Goal: Information Seeking & Learning: Learn about a topic

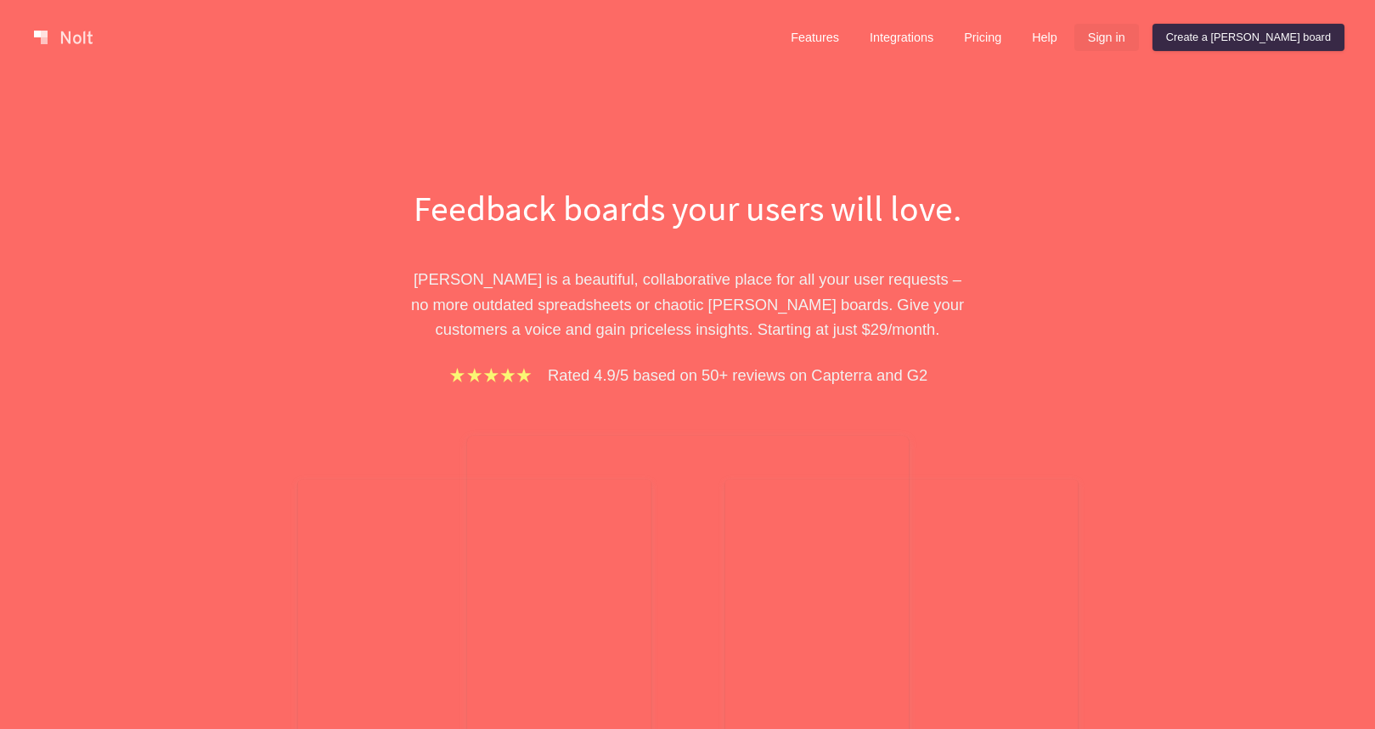
click at [1139, 37] on link "Sign in" at bounding box center [1106, 37] width 65 height 27
click at [1139, 27] on link "Sign in" at bounding box center [1106, 37] width 65 height 27
click at [1139, 35] on link "Sign in" at bounding box center [1106, 37] width 65 height 27
click at [1139, 31] on link "Sign in" at bounding box center [1106, 37] width 65 height 27
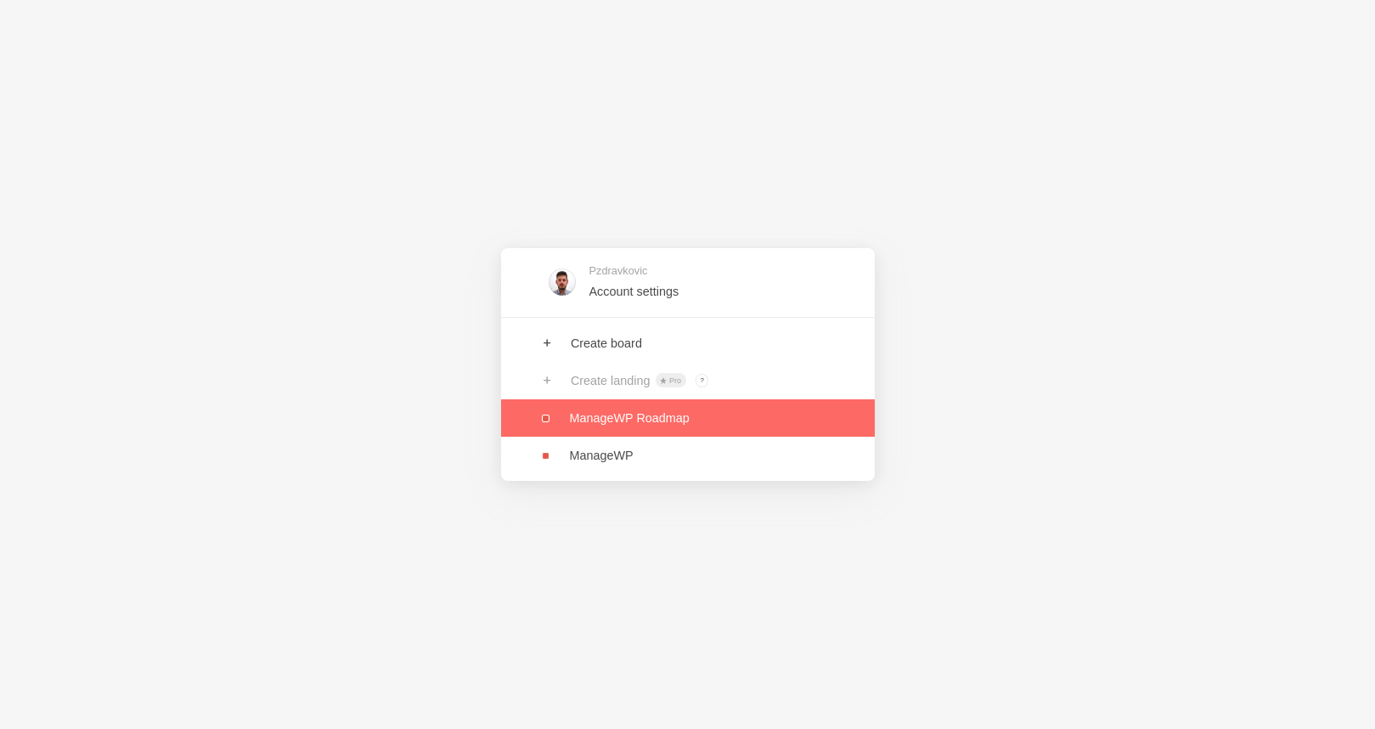
click at [701, 409] on link at bounding box center [688, 417] width 374 height 37
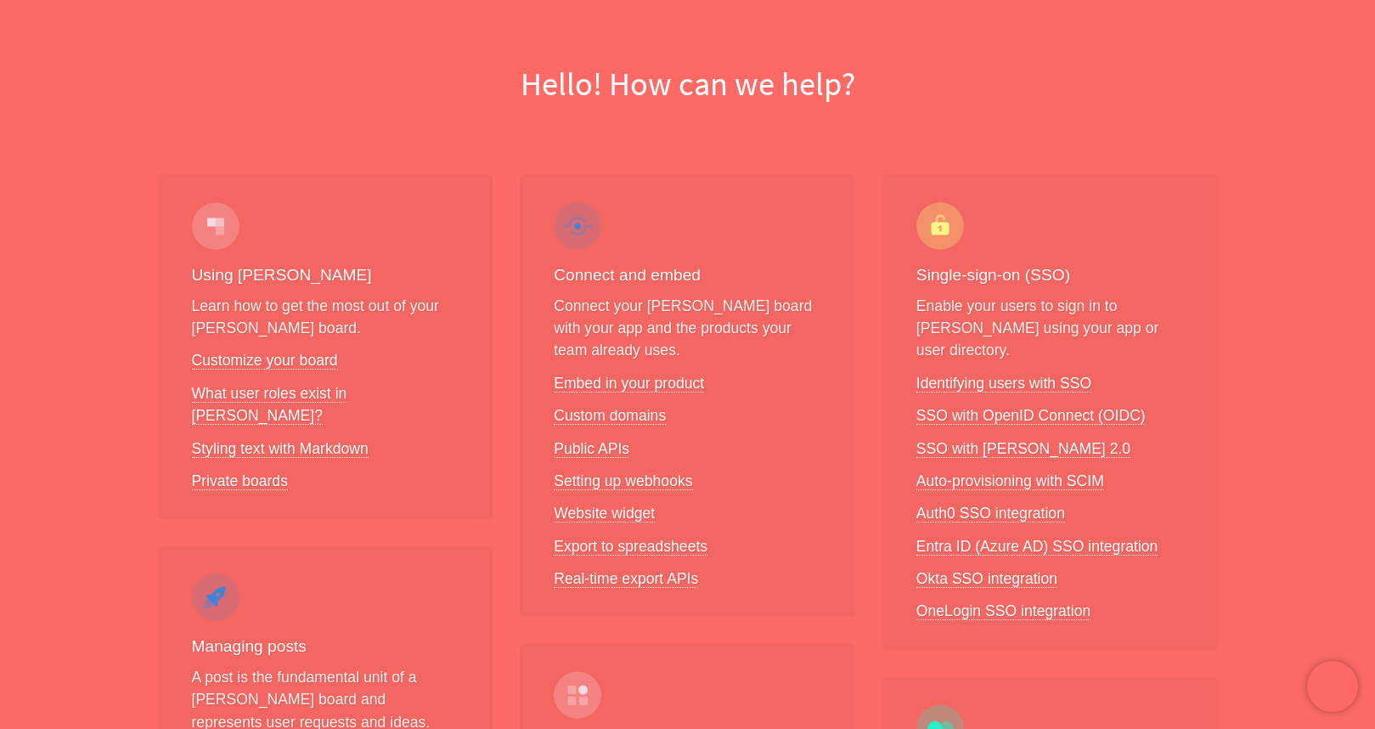
scroll to position [127, 0]
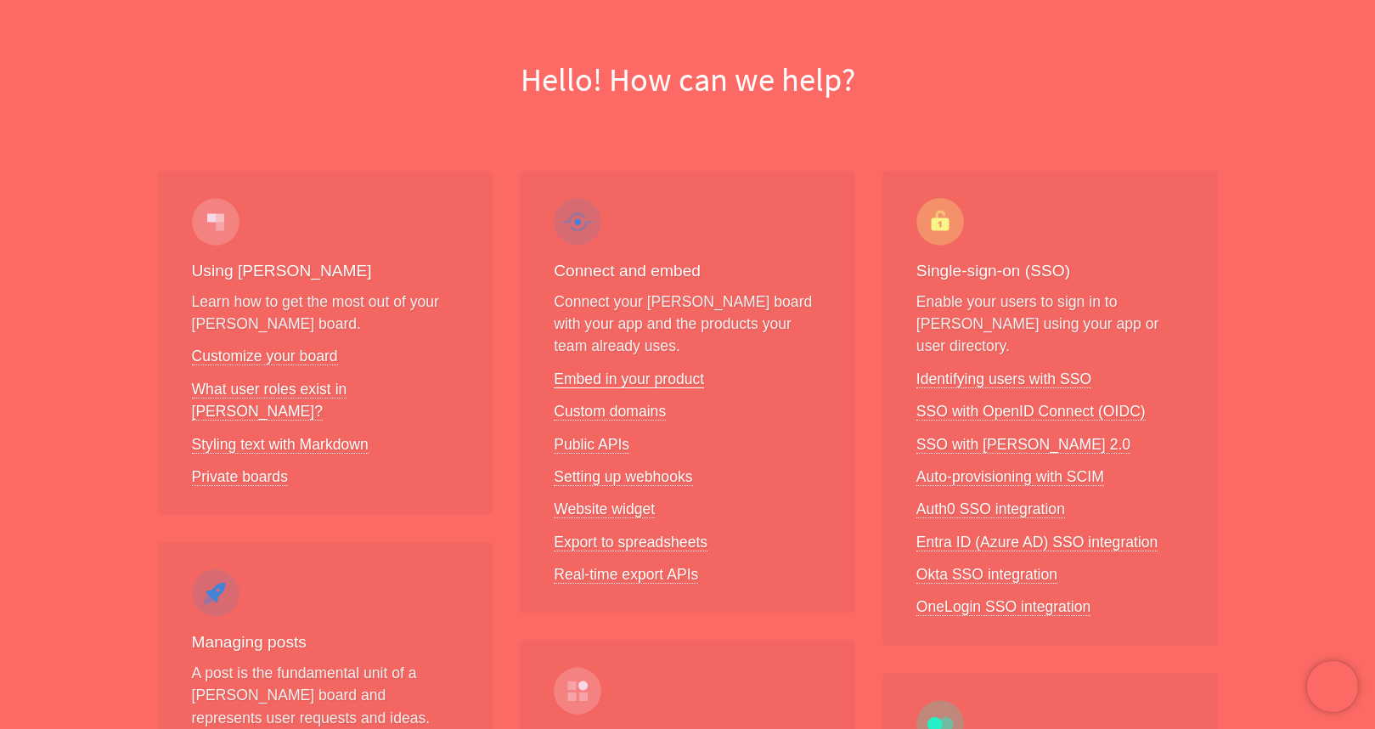
click at [656, 377] on link "Embed in your product" at bounding box center [629, 379] width 150 height 18
click at [602, 512] on link "Website widget" at bounding box center [604, 509] width 101 height 18
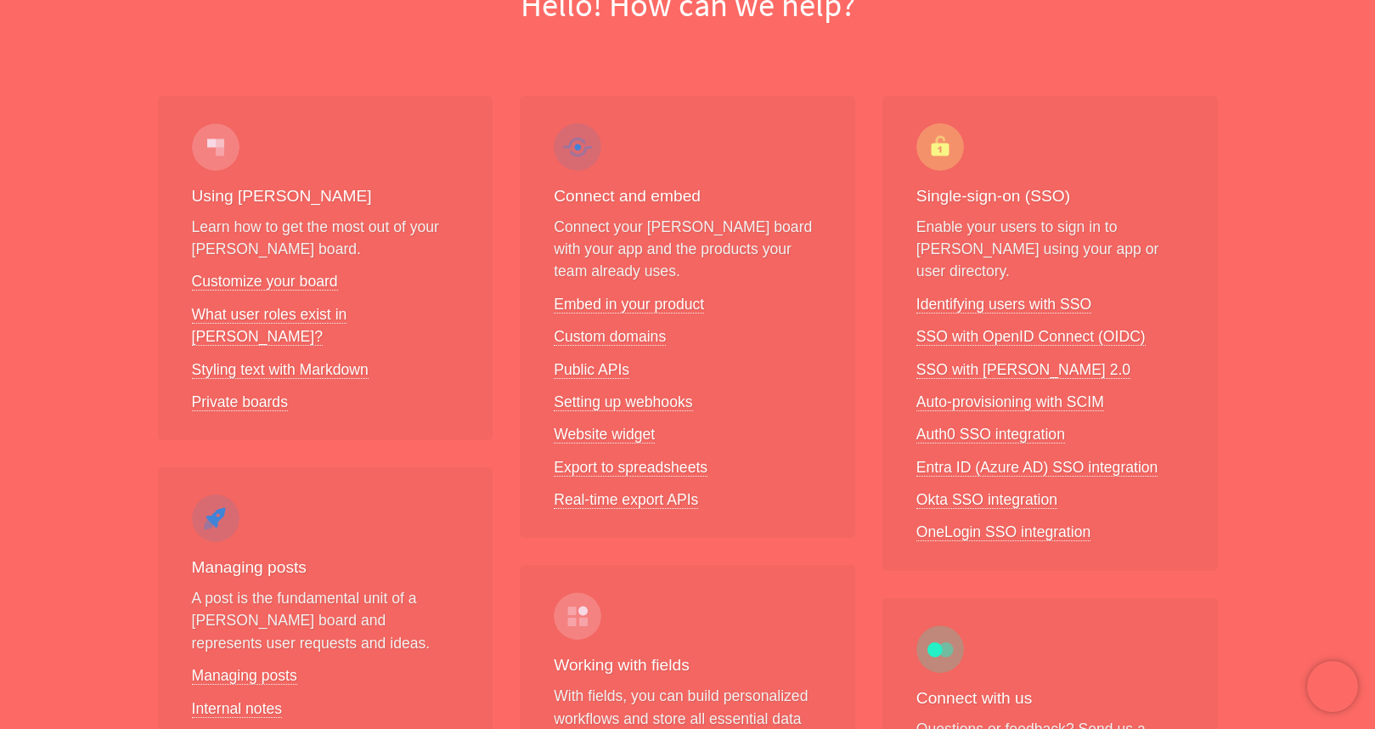
scroll to position [200, 0]
click at [601, 371] on link "Public APIs" at bounding box center [592, 372] width 76 height 18
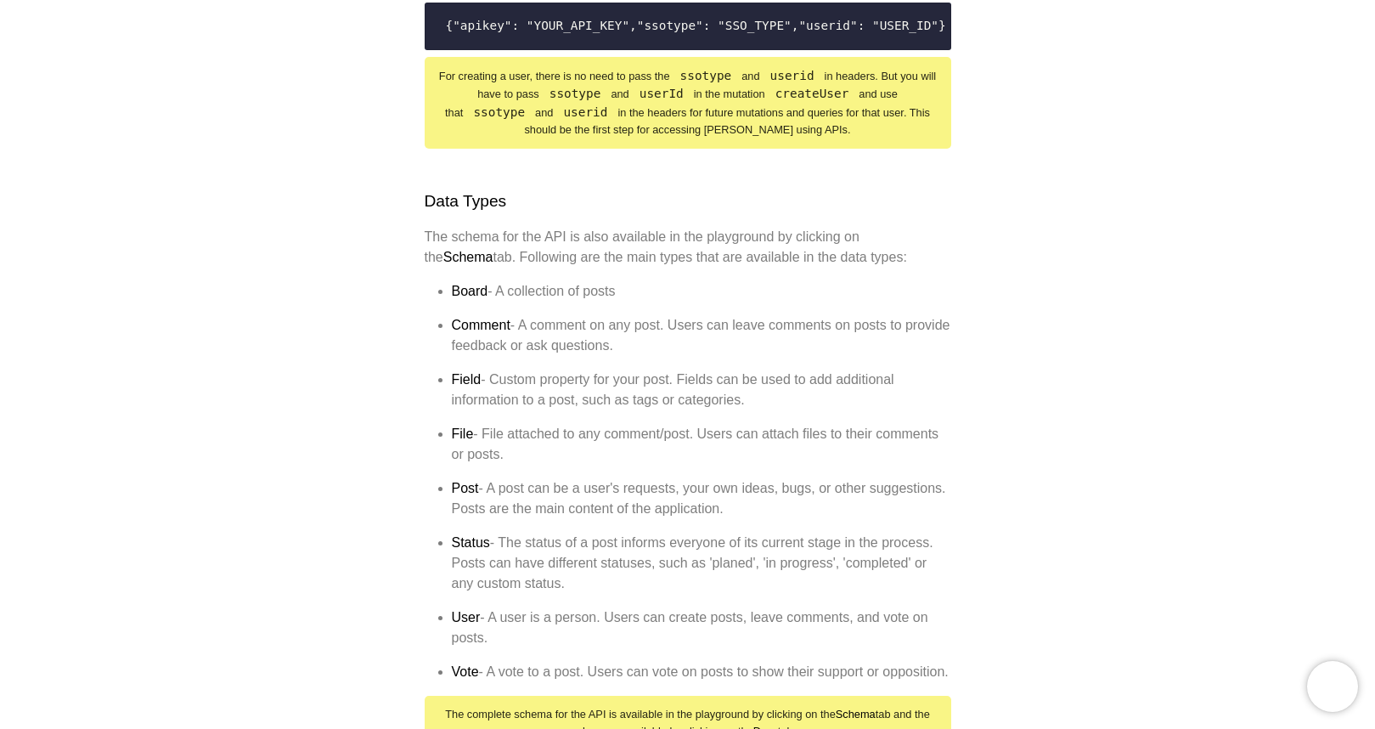
scroll to position [1117, 0]
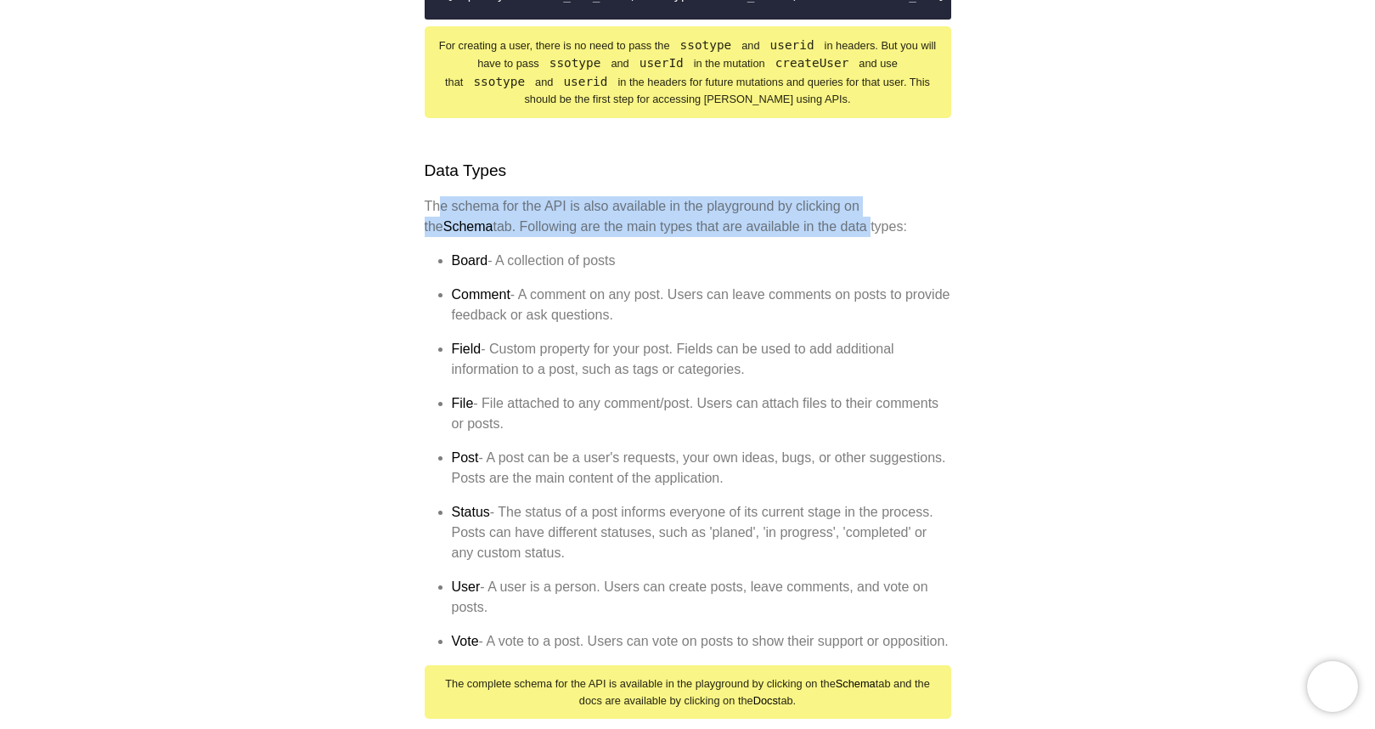
drag, startPoint x: 443, startPoint y: 282, endPoint x: 801, endPoint y: 302, distance: 358.1
click at [801, 237] on p "The schema for the API is also available in the playground by clicking on the S…" at bounding box center [688, 216] width 527 height 41
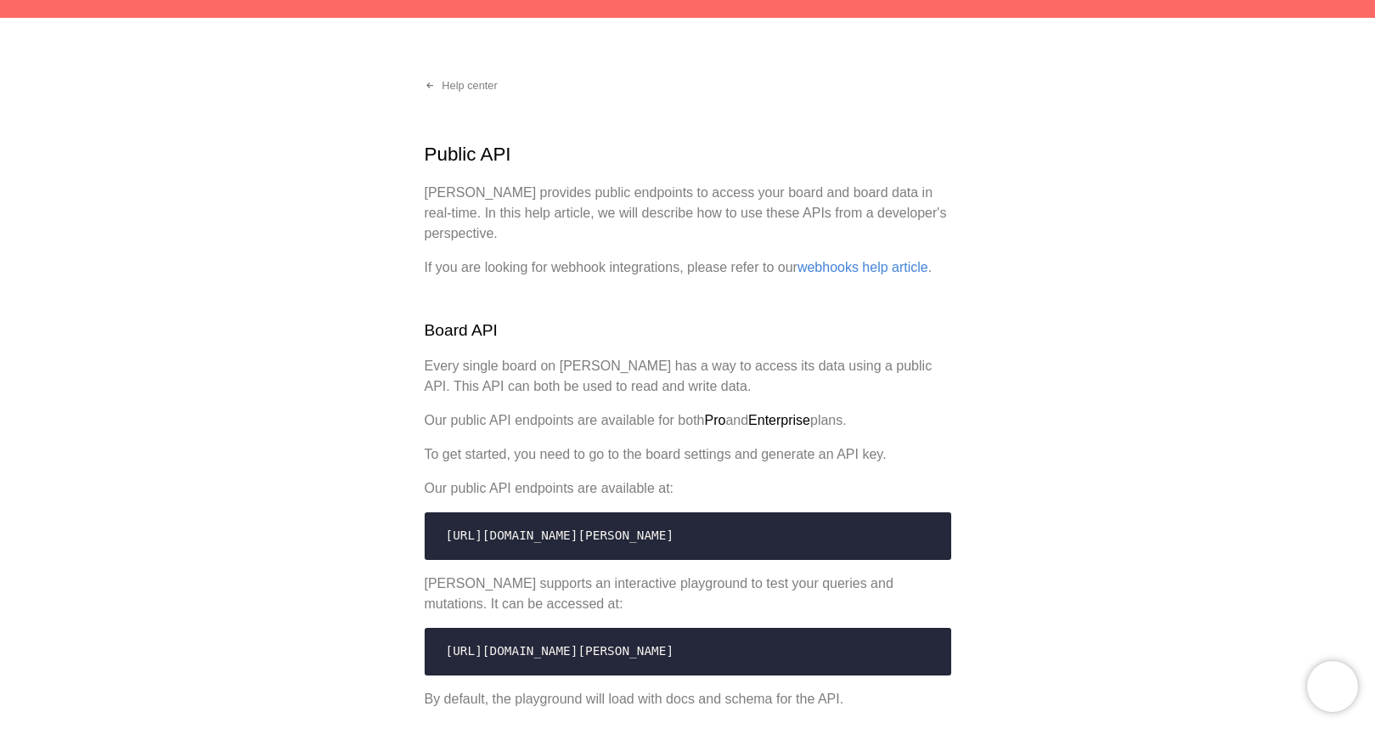
scroll to position [0, 0]
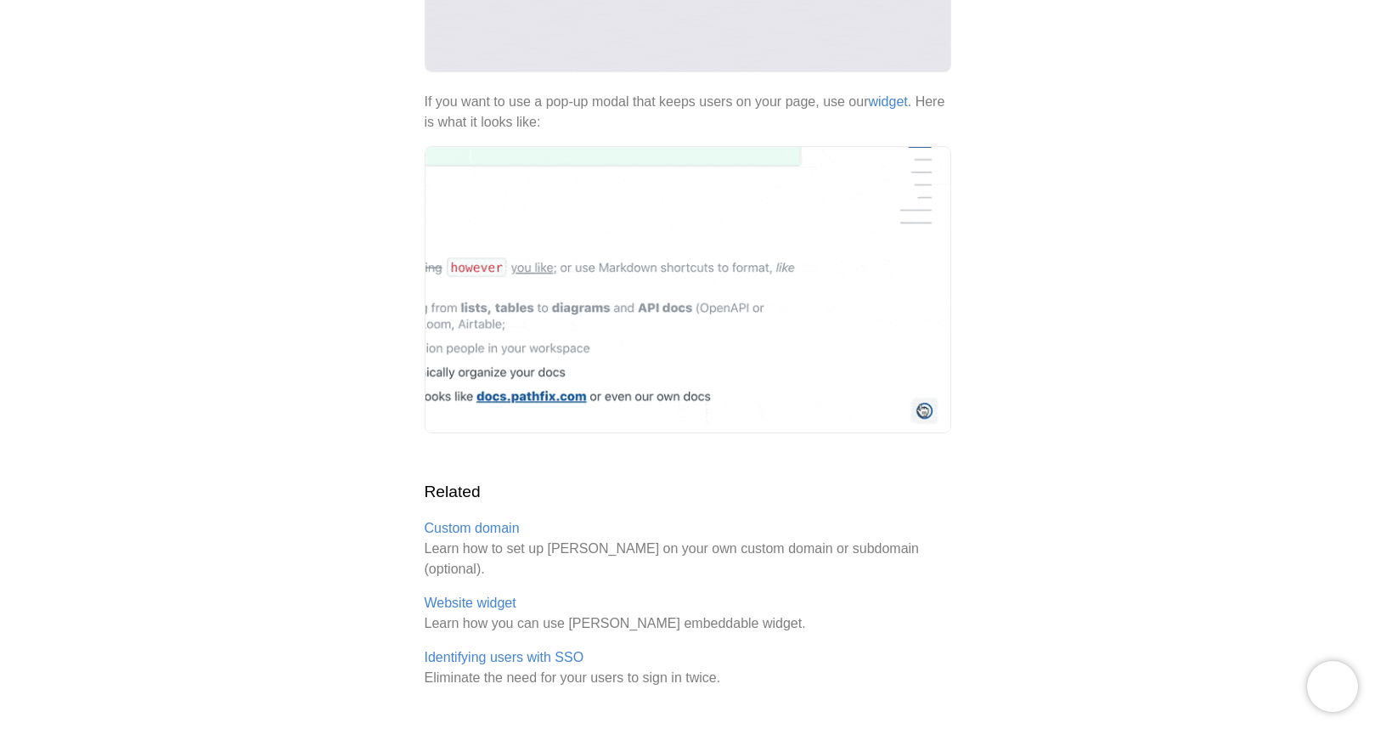
scroll to position [645, 0]
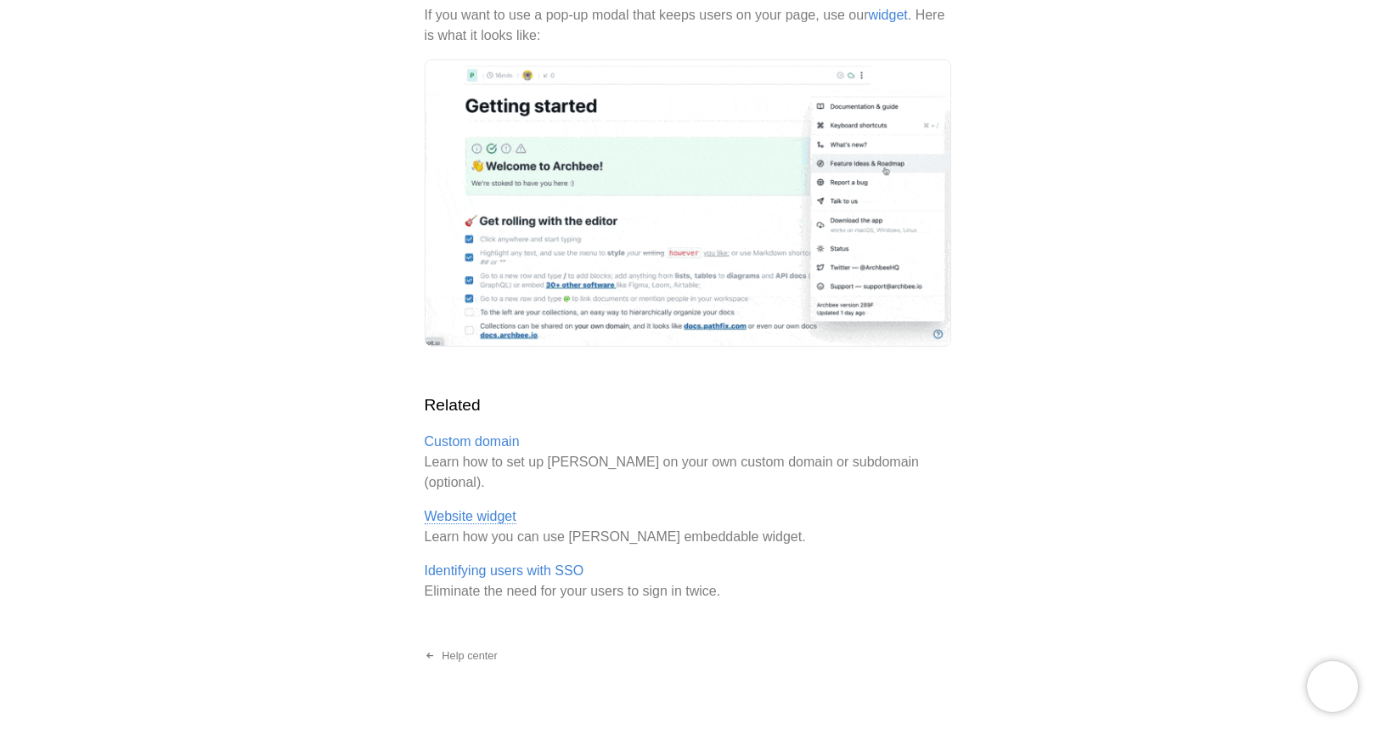
click at [492, 509] on link "Website widget" at bounding box center [471, 516] width 92 height 15
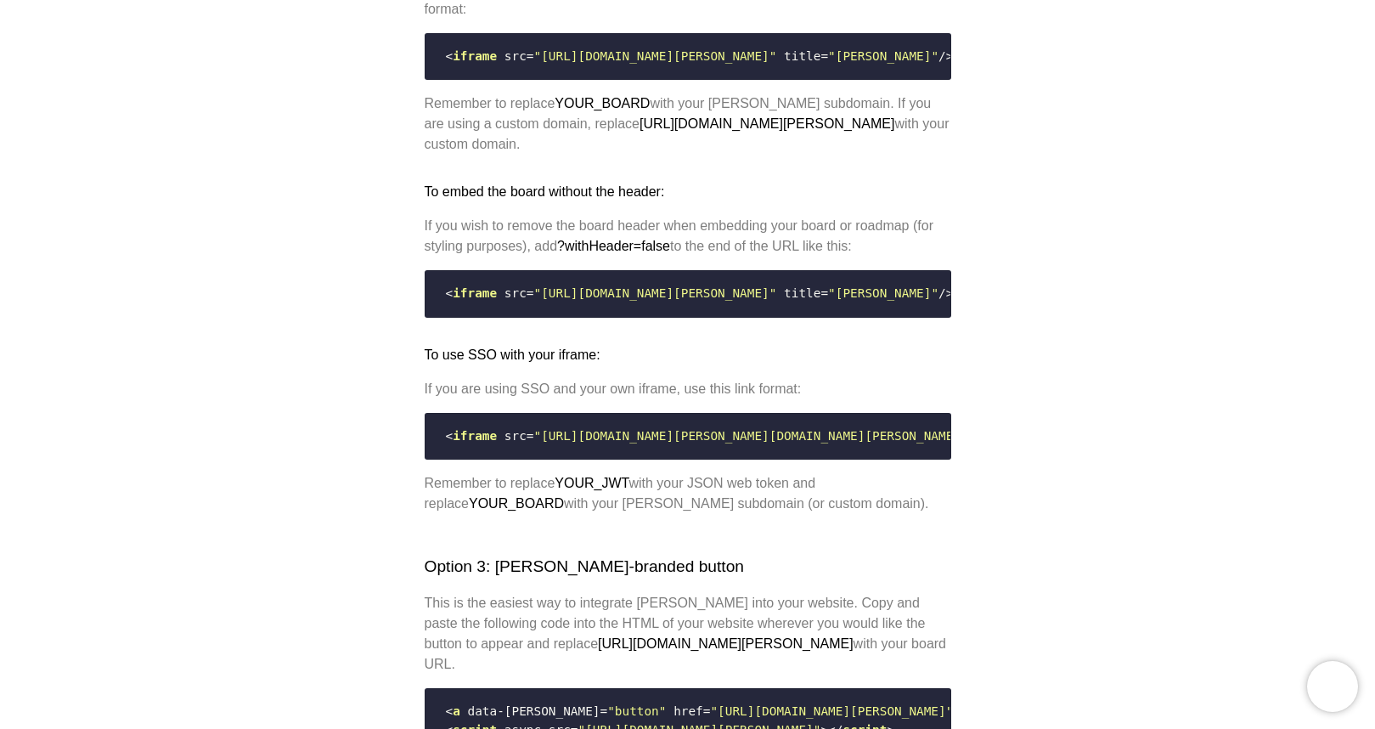
scroll to position [1502, 0]
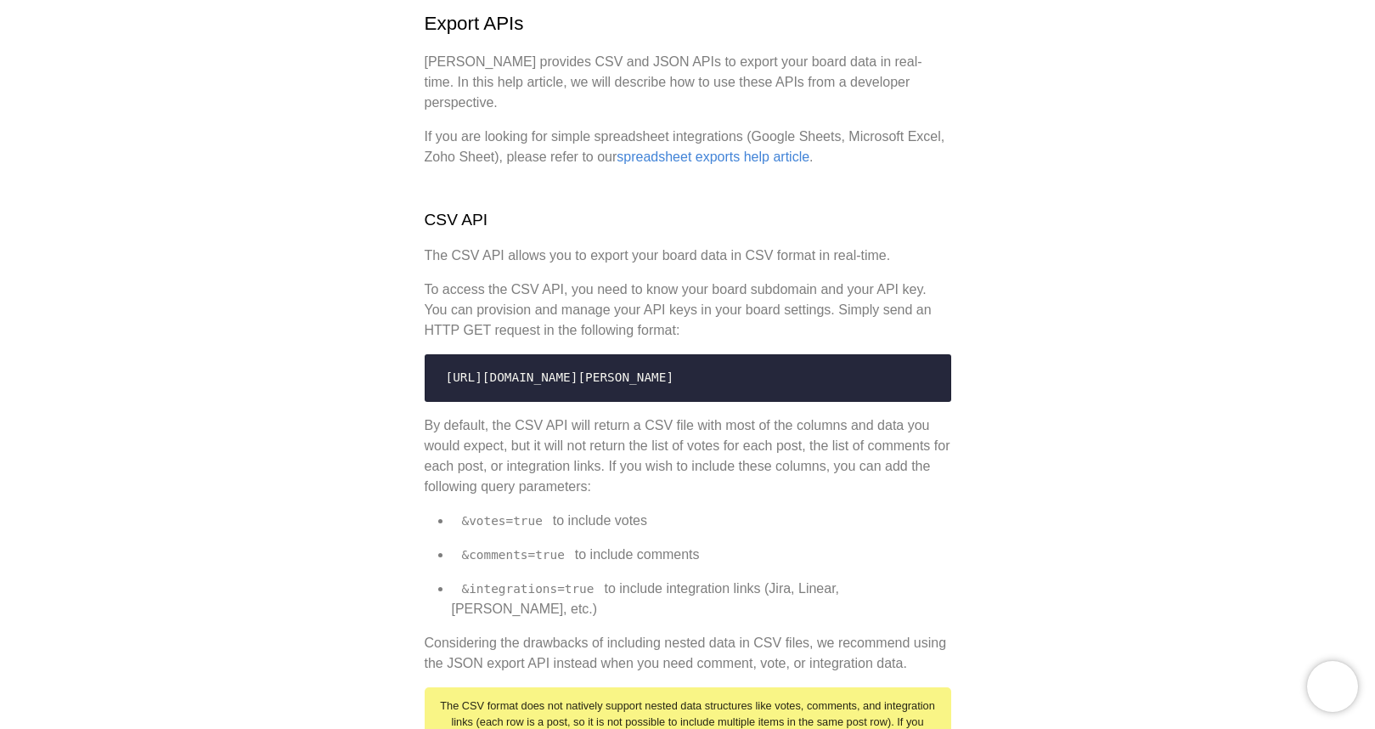
scroll to position [191, 0]
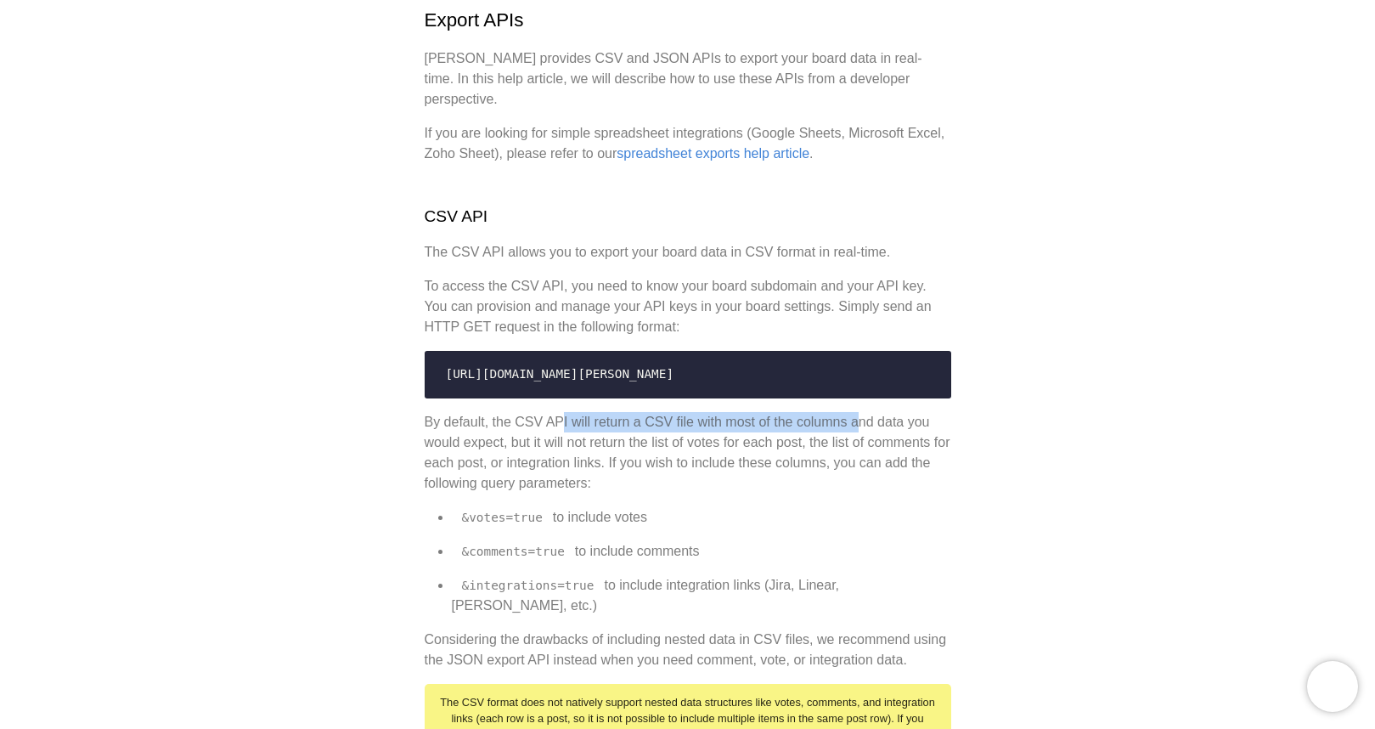
drag, startPoint x: 566, startPoint y: 408, endPoint x: 865, endPoint y: 408, distance: 299.8
click at [865, 412] on p "By default, the CSV API will return a CSV file with most of the columns and dat…" at bounding box center [688, 453] width 527 height 82
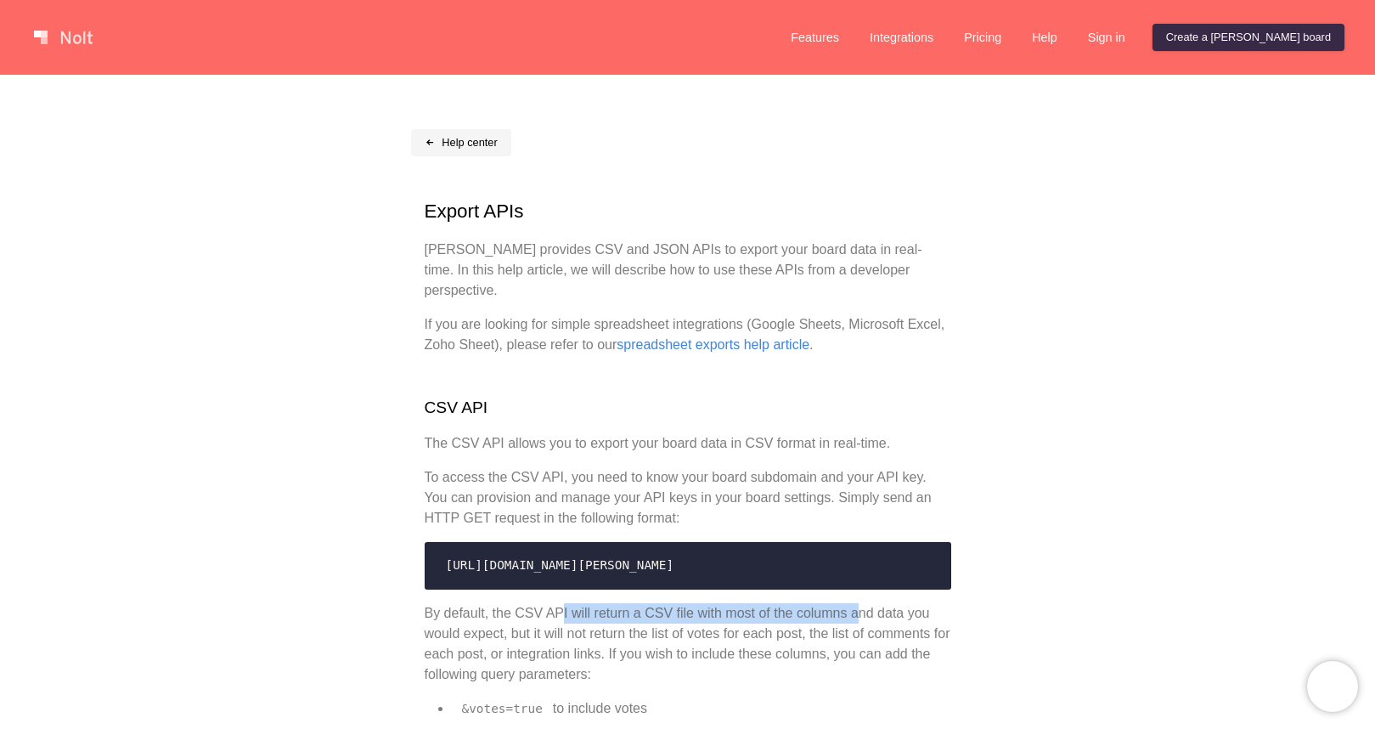
click at [472, 150] on link "Help center" at bounding box center [461, 142] width 100 height 27
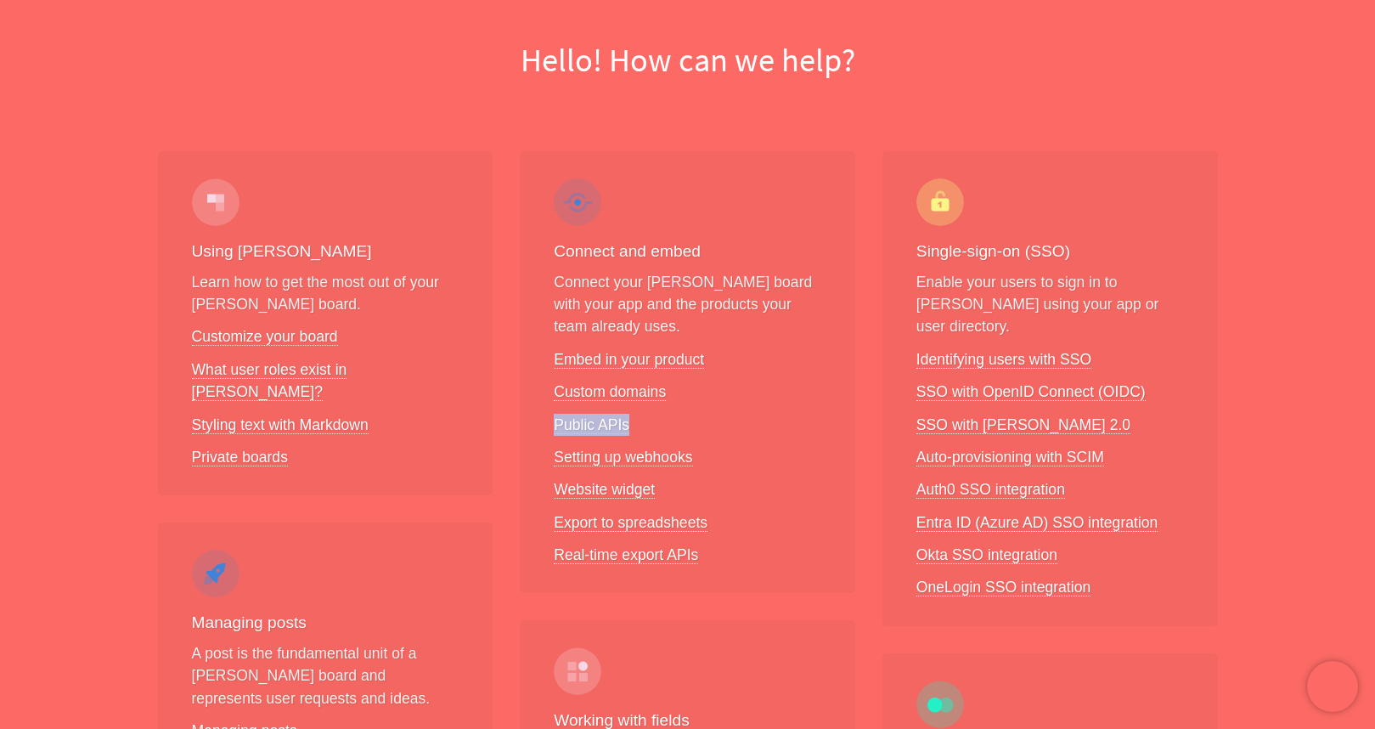
scroll to position [148, 0]
